Goal: Task Accomplishment & Management: Use online tool/utility

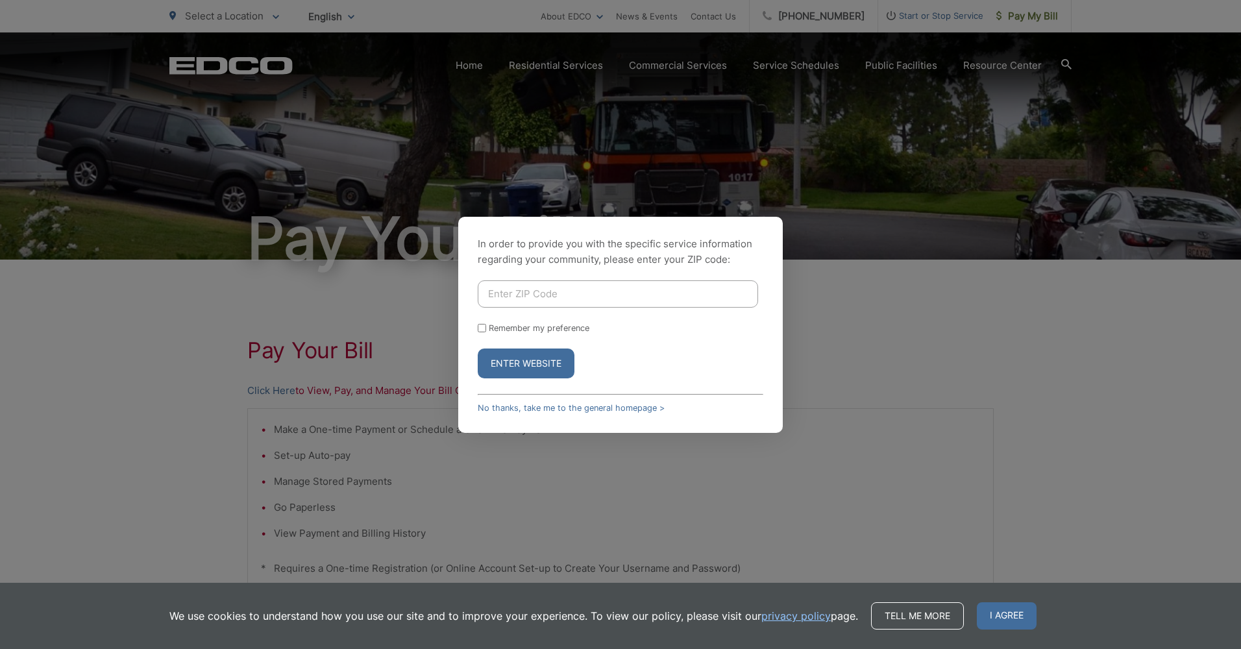
click at [531, 299] on input "Enter ZIP Code" at bounding box center [618, 293] width 280 height 27
type input "92020"
click at [532, 362] on button "Enter Website" at bounding box center [526, 364] width 97 height 30
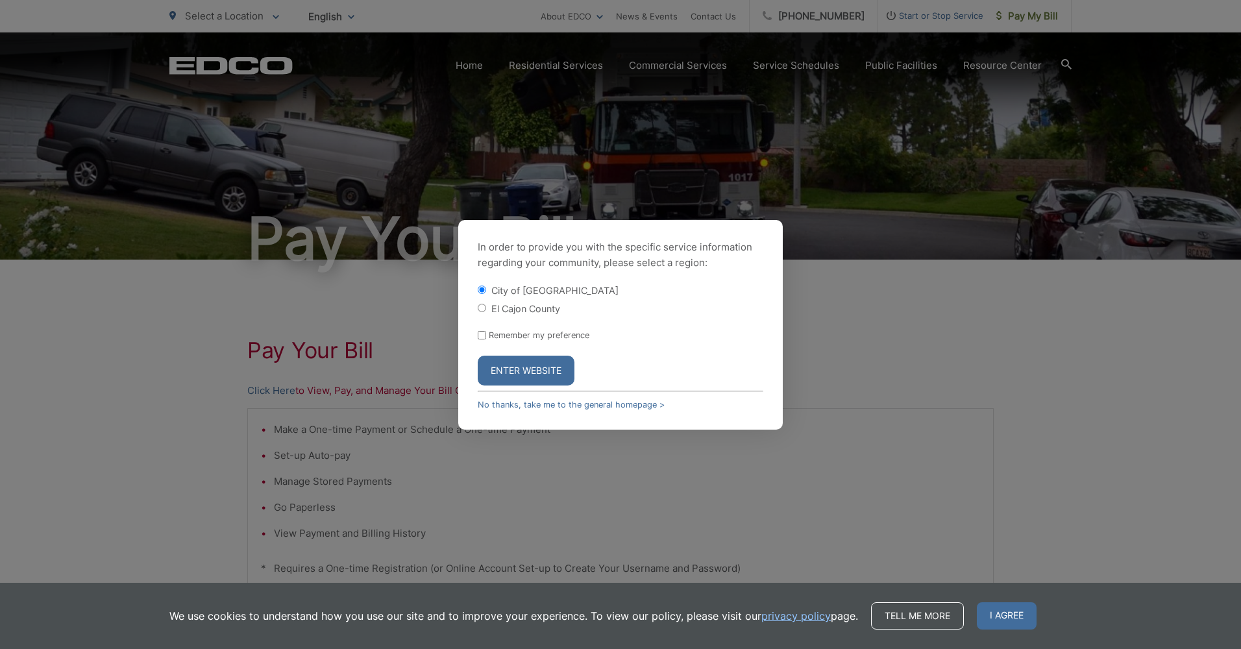
click at [483, 310] on input "El Cajon County" at bounding box center [482, 308] width 8 height 8
radio input "true"
click at [526, 367] on button "Enter Website" at bounding box center [526, 371] width 97 height 30
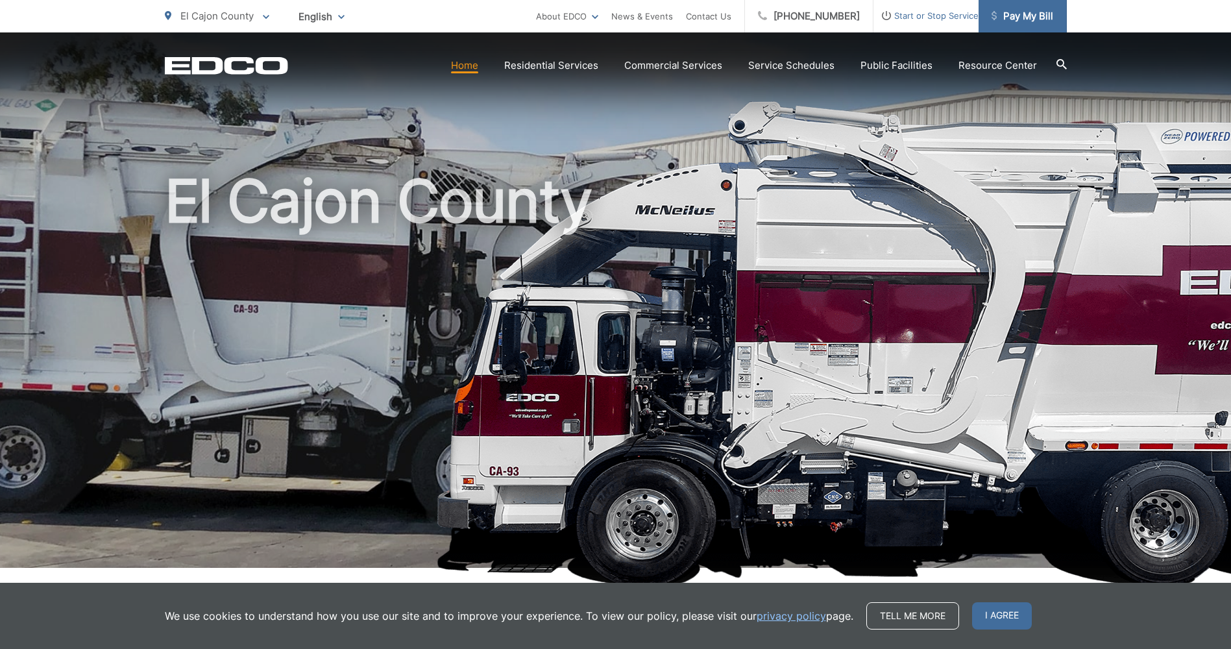
click at [1028, 19] on span "Pay My Bill" at bounding box center [1023, 16] width 62 height 16
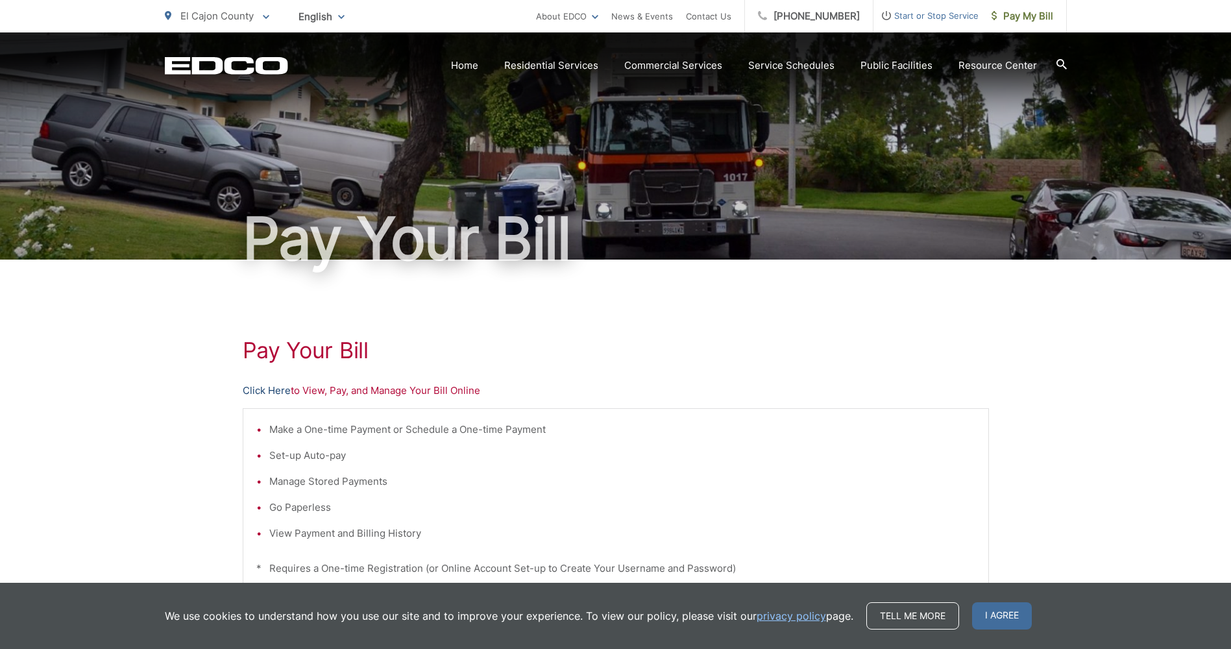
click at [264, 391] on link "Click Here" at bounding box center [267, 391] width 48 height 16
